Goal: Information Seeking & Learning: Learn about a topic

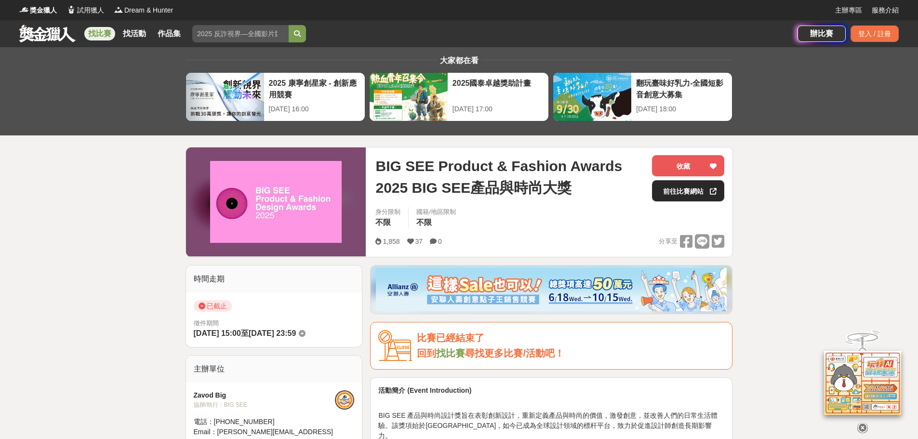
click at [686, 195] on link "前往比賽網站" at bounding box center [688, 190] width 72 height 21
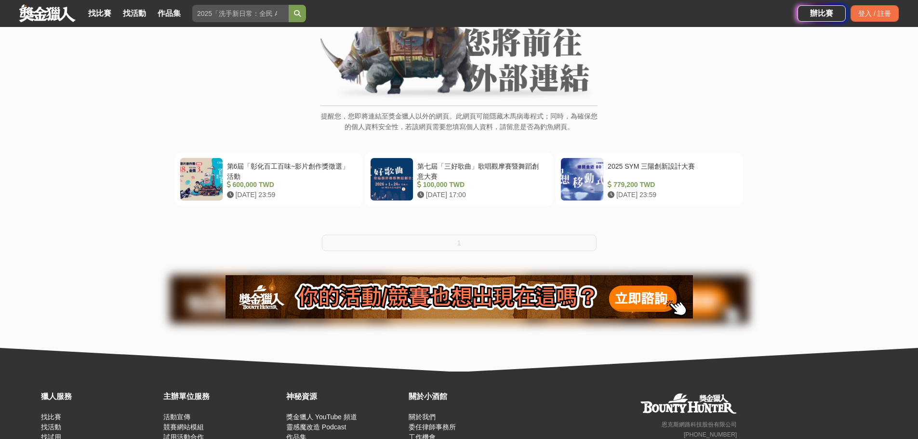
scroll to position [96, 0]
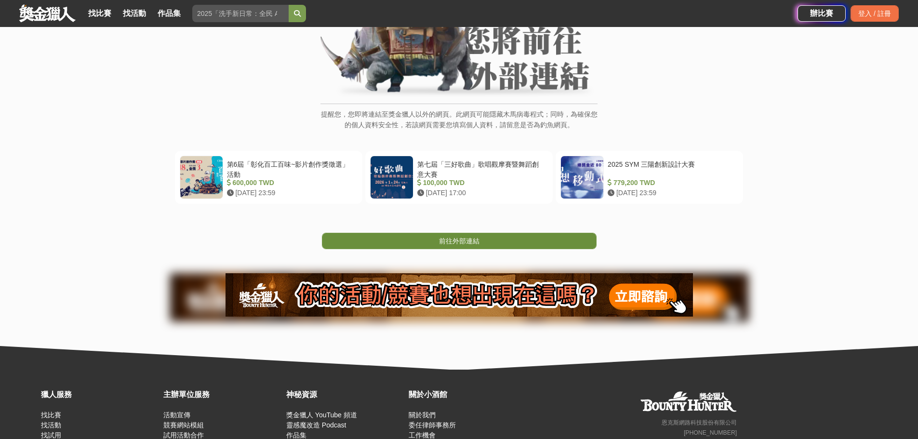
click at [481, 243] on link "前往外部連結" at bounding box center [459, 241] width 275 height 16
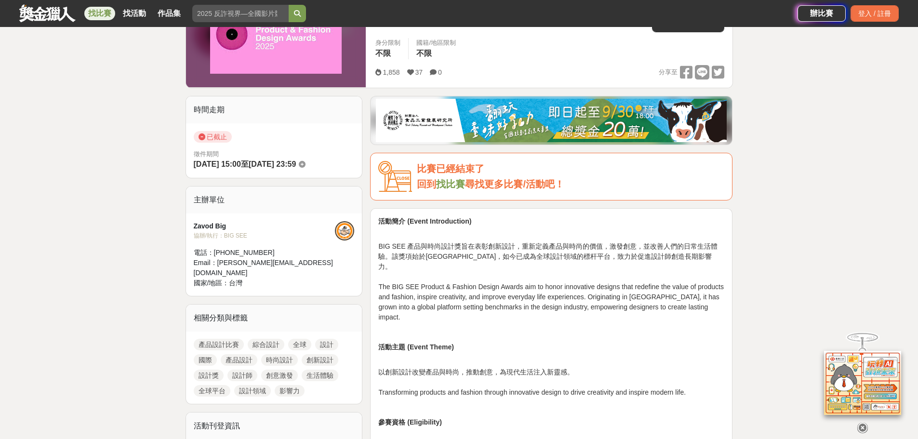
scroll to position [96, 0]
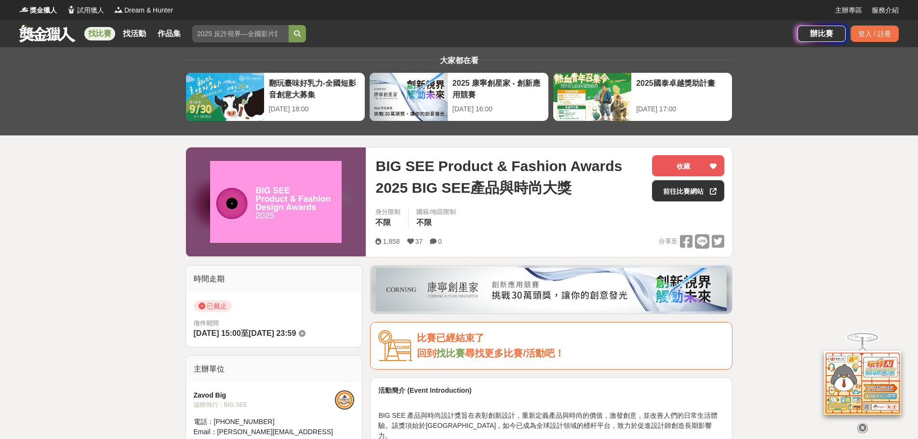
click at [269, 208] on img at bounding box center [275, 202] width 131 height 82
click at [701, 194] on link "前往比賽網站" at bounding box center [688, 190] width 72 height 21
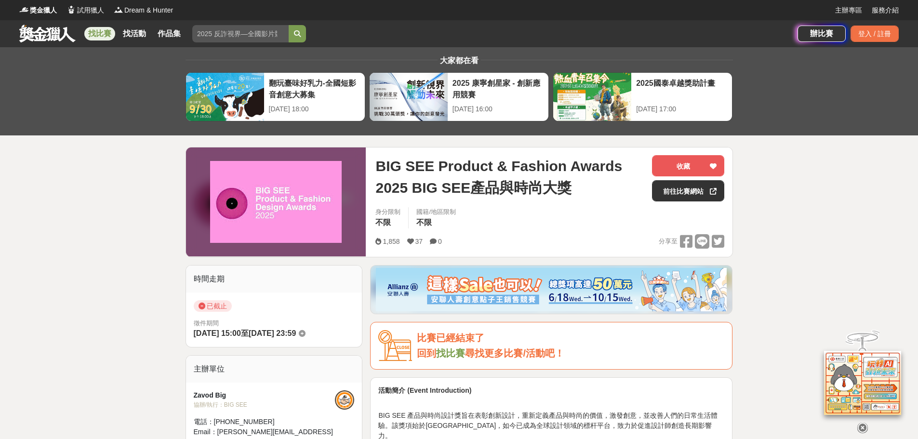
click at [272, 214] on img at bounding box center [275, 202] width 131 height 82
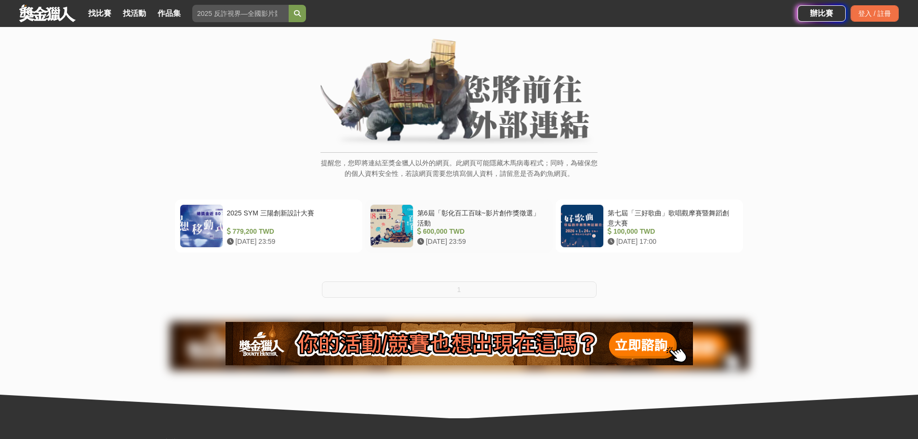
scroll to position [145, 0]
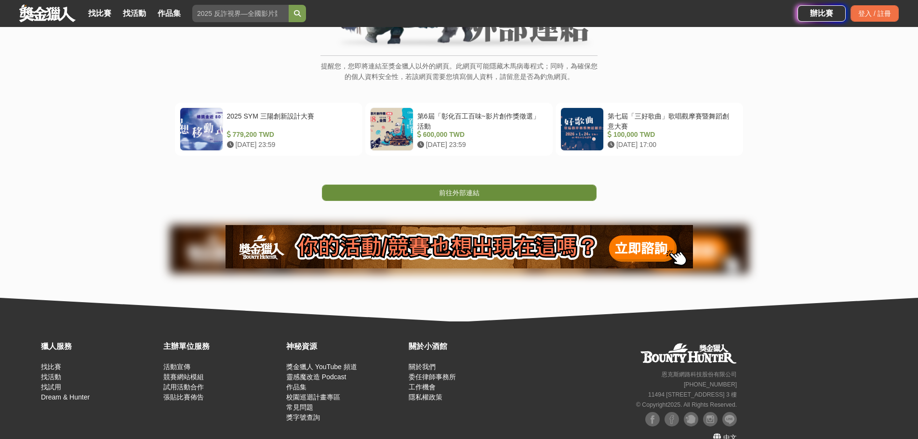
click at [491, 189] on link "前往外部連結" at bounding box center [459, 192] width 275 height 16
